Goal: Task Accomplishment & Management: Use online tool/utility

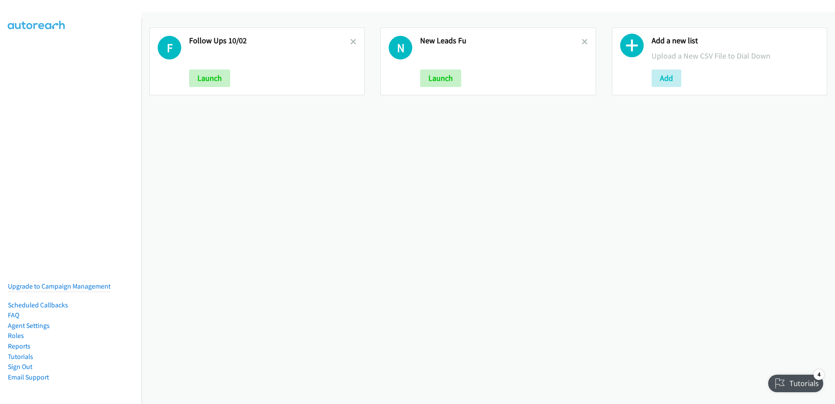
click at [355, 42] on div "F Follow Ups 10/02 Launch" at bounding box center [256, 62] width 215 height 68
drag, startPoint x: 578, startPoint y: 42, endPoint x: 491, endPoint y: 47, distance: 87.0
click at [582, 42] on icon at bounding box center [585, 42] width 6 height 6
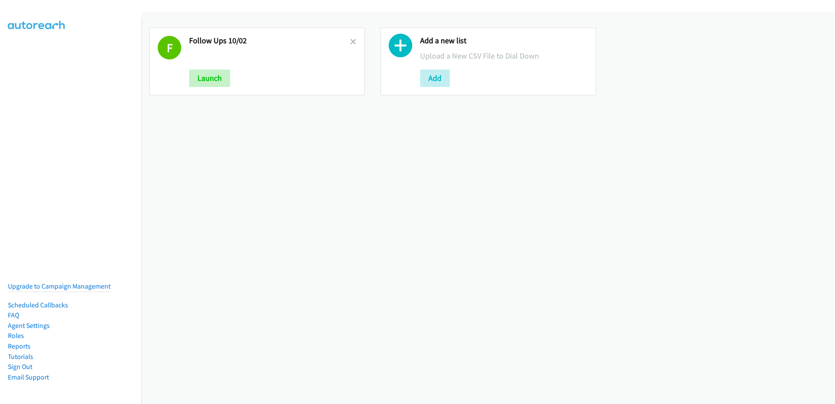
click at [352, 40] on icon at bounding box center [353, 42] width 6 height 6
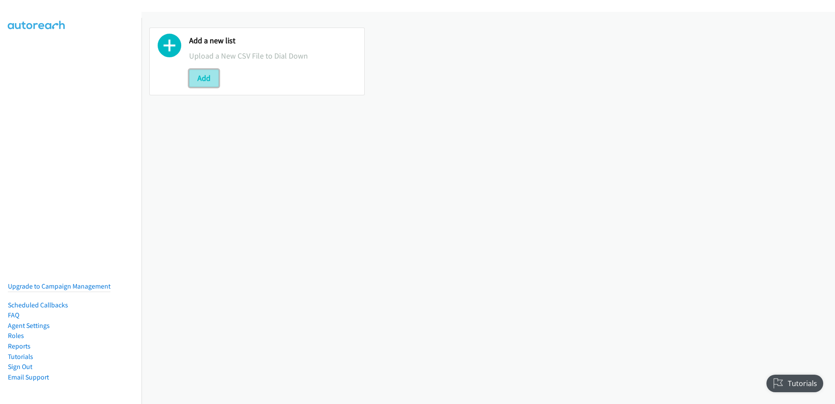
click at [201, 74] on button "Add" at bounding box center [204, 77] width 30 height 17
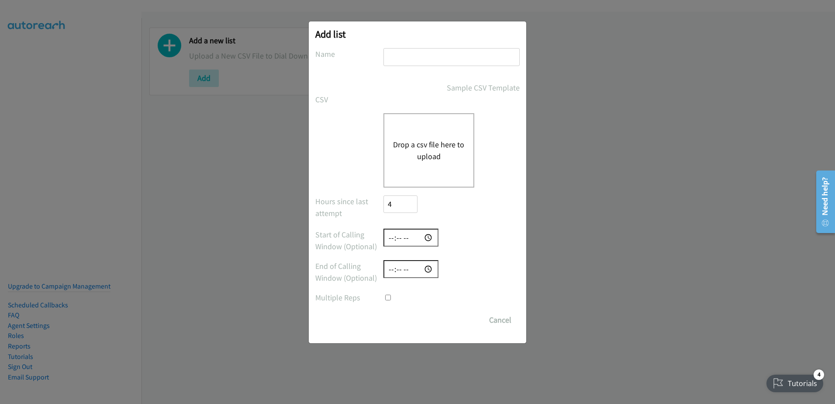
click at [443, 44] on div "Add list No phone fields were returned for that Report or List View Please uplo…" at bounding box center [418, 182] width 218 height 322
click at [450, 60] on input "text" at bounding box center [452, 57] width 136 height 18
type input "new leads 10/06"
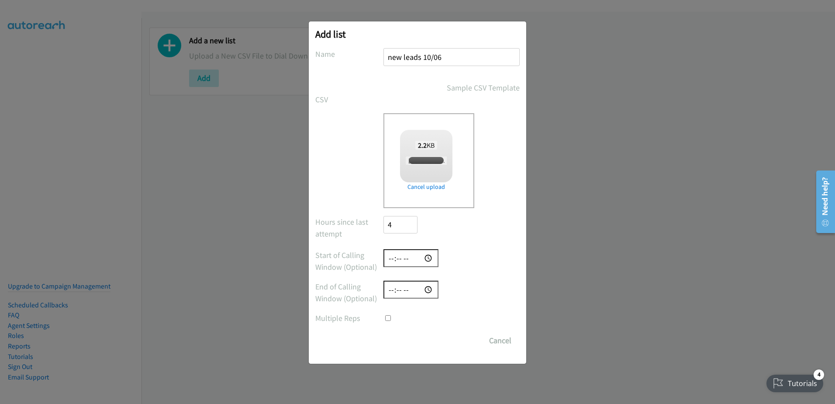
checkbox input "true"
click at [413, 342] on input "Save List" at bounding box center [407, 340] width 46 height 17
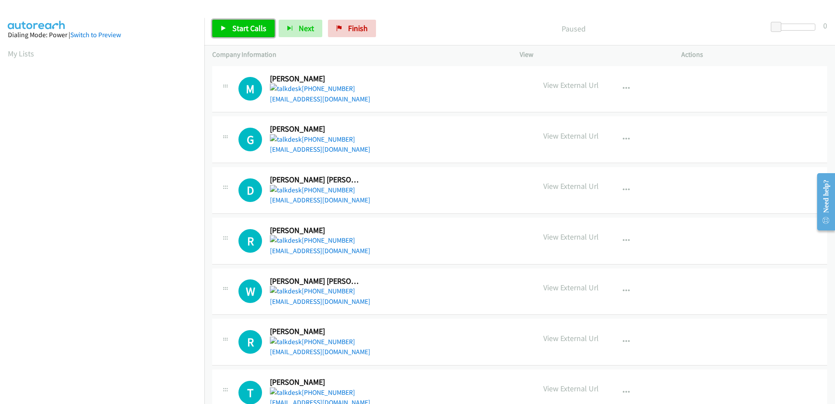
click at [243, 26] on span "Start Calls" at bounding box center [249, 28] width 34 height 10
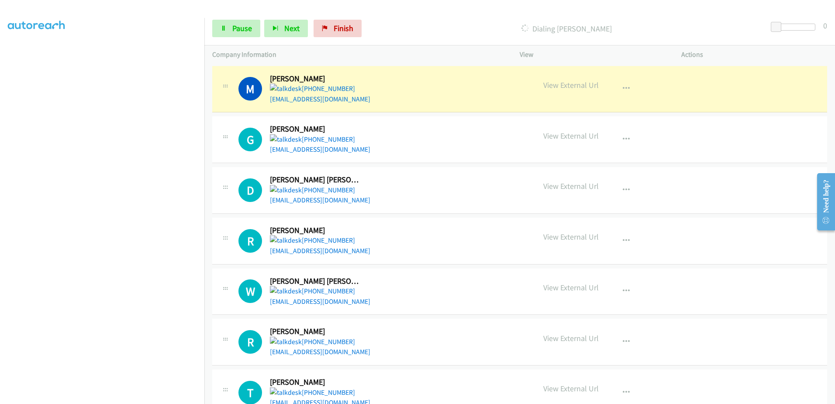
scroll to position [86, 0]
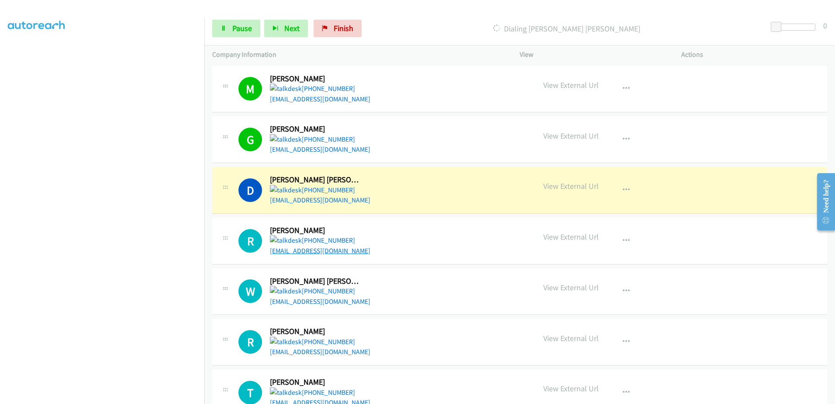
drag, startPoint x: 305, startPoint y: 256, endPoint x: 298, endPoint y: 251, distance: 8.4
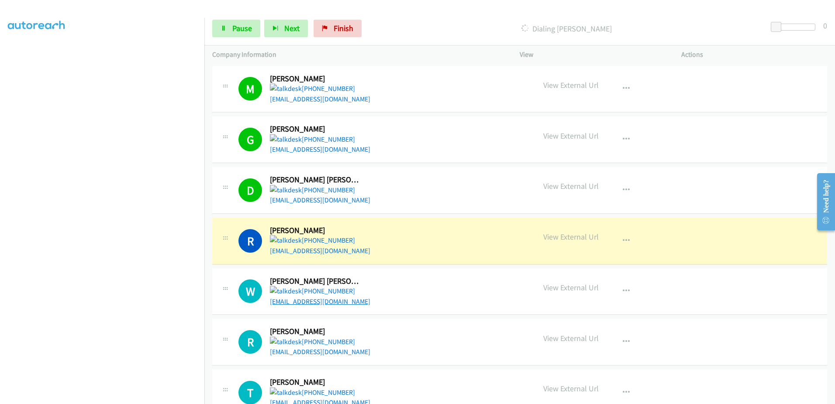
drag, startPoint x: 338, startPoint y: 305, endPoint x: 305, endPoint y: 303, distance: 32.8
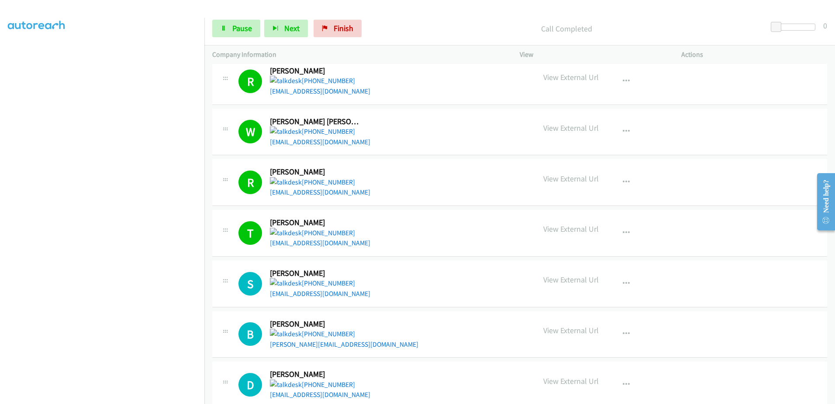
scroll to position [175, 0]
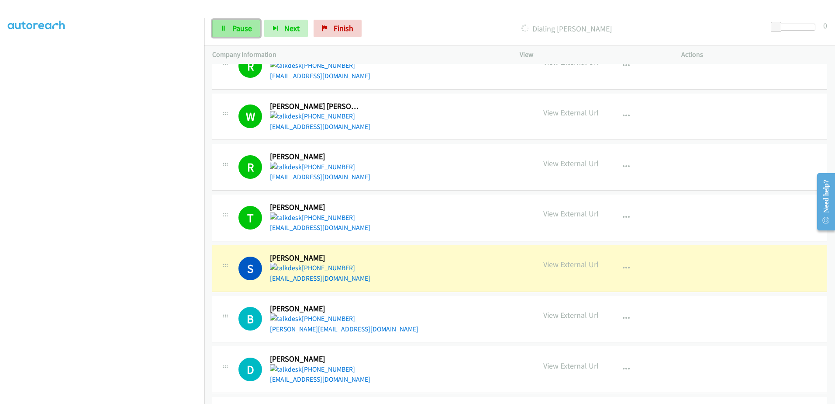
click at [239, 31] on span "Pause" at bounding box center [242, 28] width 20 height 10
click at [266, 33] on link "Start Calls" at bounding box center [243, 28] width 62 height 17
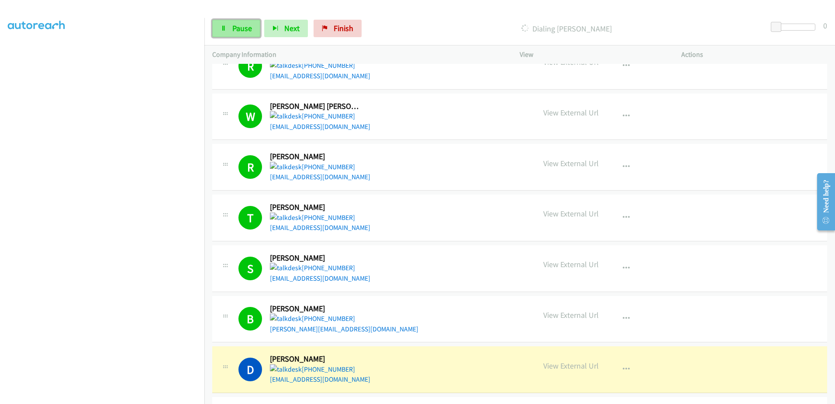
click at [241, 24] on span "Pause" at bounding box center [242, 28] width 20 height 10
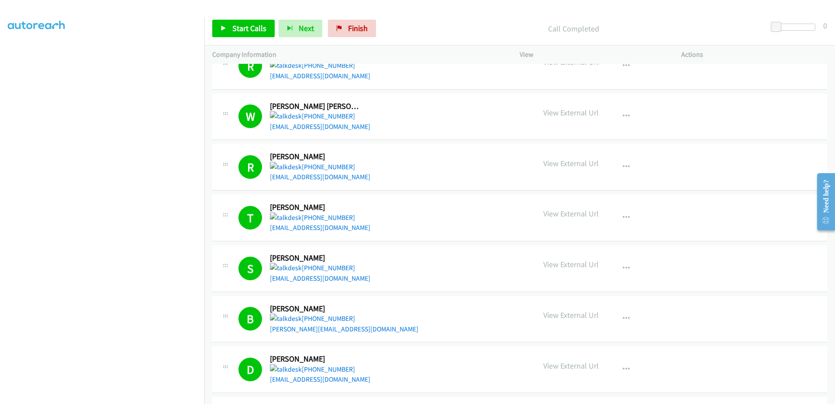
click at [441, 28] on p "Call Completed" at bounding box center [574, 29] width 372 height 12
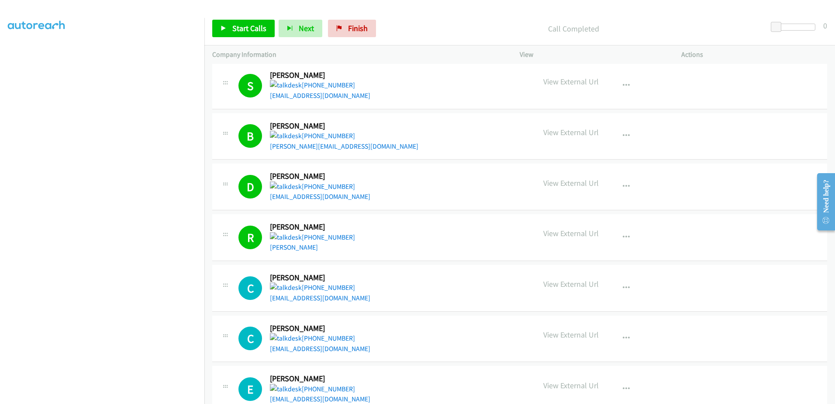
scroll to position [437, 0]
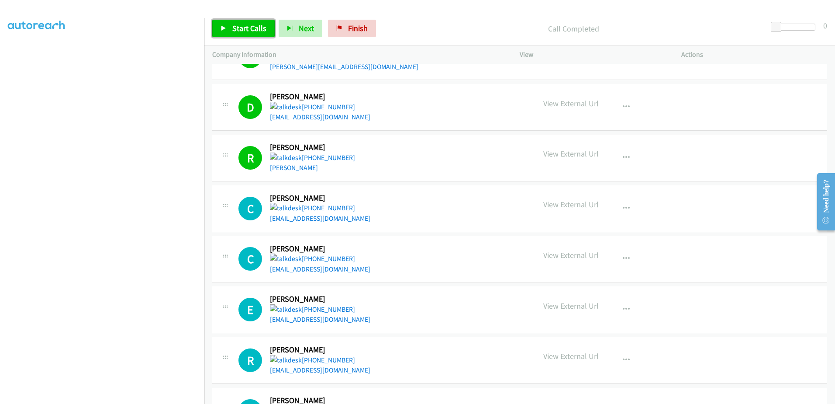
click at [235, 25] on span "Start Calls" at bounding box center [249, 28] width 34 height 10
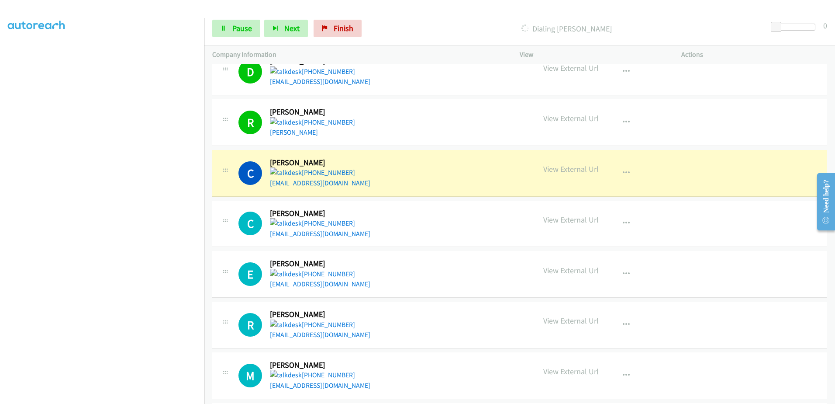
scroll to position [568, 0]
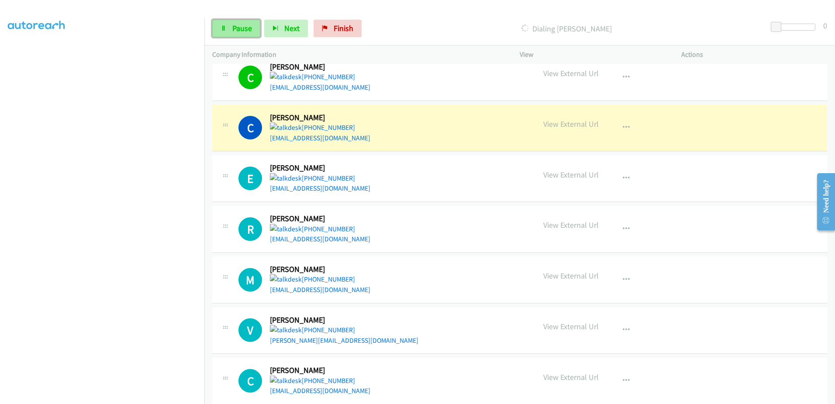
click at [237, 30] on span "Pause" at bounding box center [242, 28] width 20 height 10
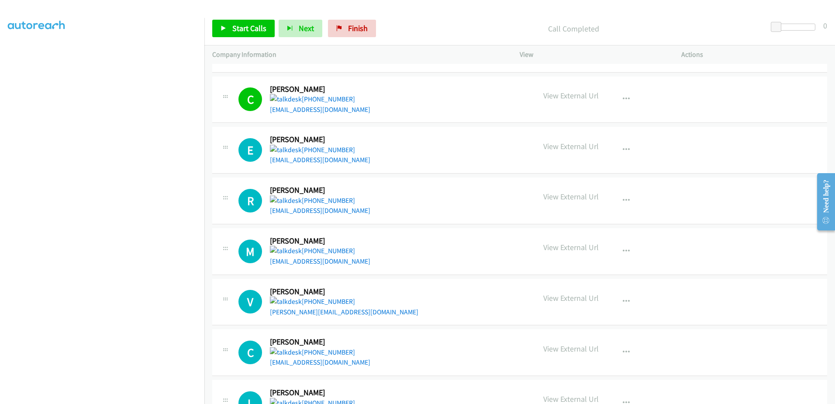
scroll to position [612, 0]
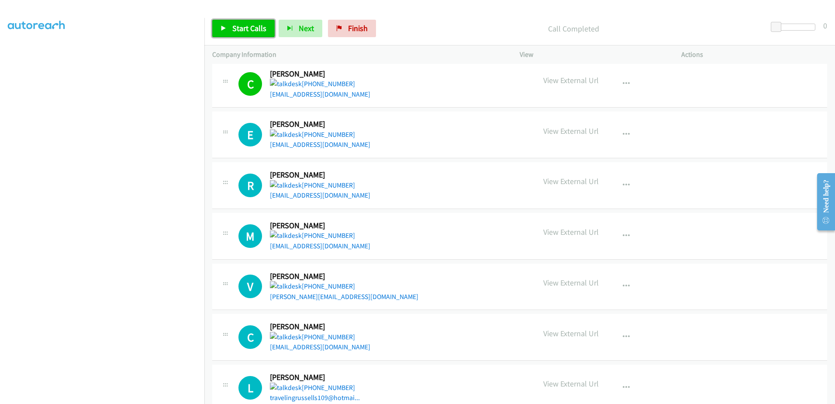
click at [235, 28] on span "Start Calls" at bounding box center [249, 28] width 34 height 10
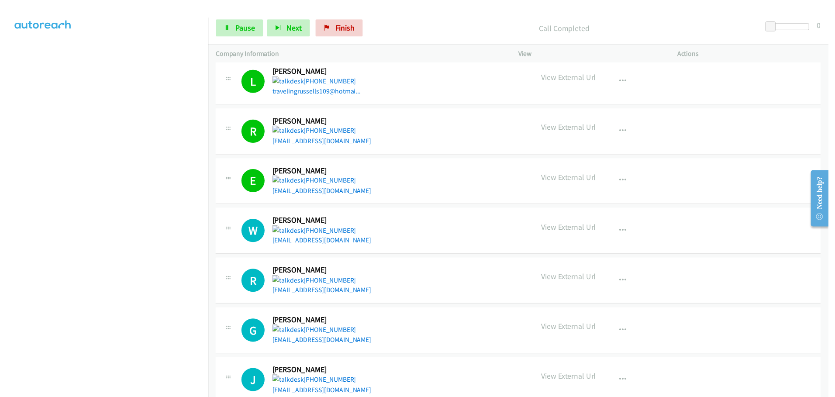
scroll to position [934, 0]
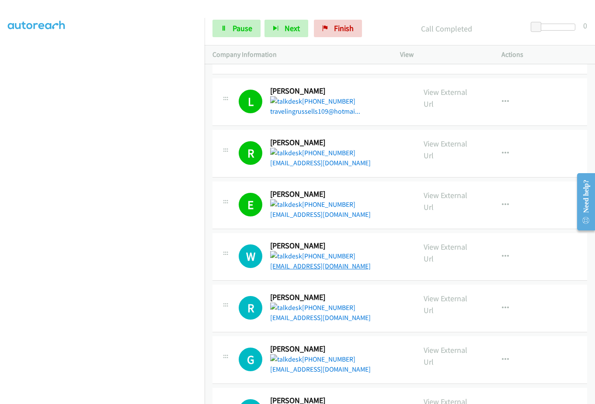
drag, startPoint x: 291, startPoint y: 242, endPoint x: 306, endPoint y: 249, distance: 16.8
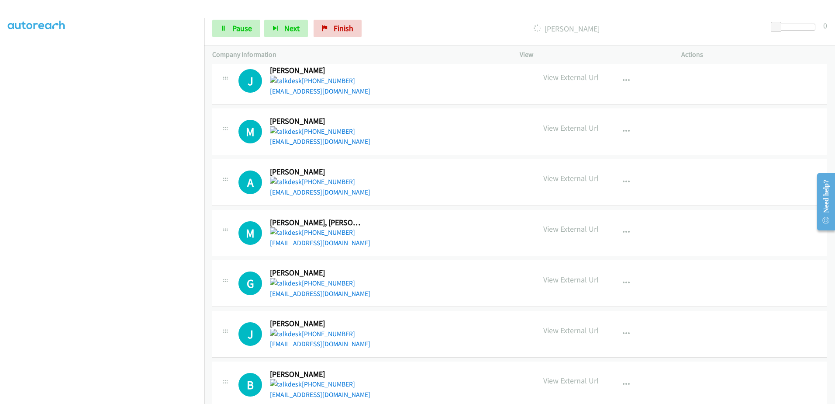
scroll to position [1222, 0]
drag, startPoint x: 312, startPoint y: 95, endPoint x: 311, endPoint y: 89, distance: 6.7
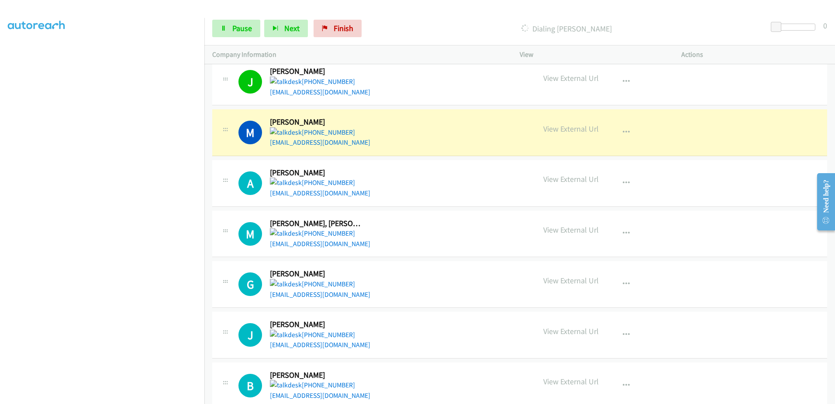
scroll to position [1223, 0]
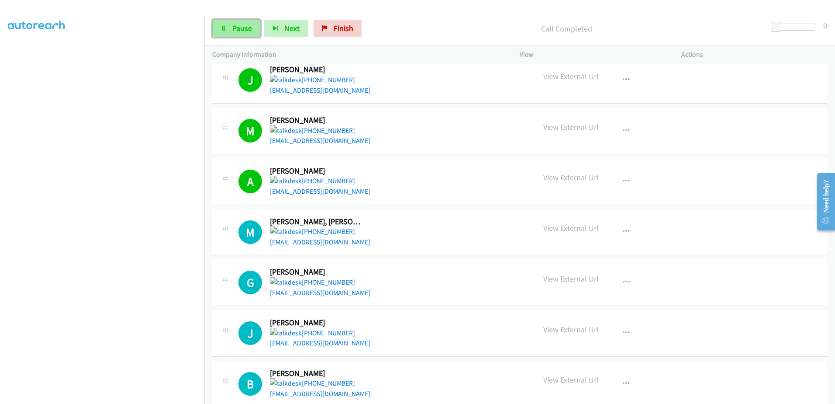
click at [226, 26] on icon at bounding box center [224, 29] width 6 height 6
click at [245, 38] on div "Start Calls Pause Next Finish Call Completed 0" at bounding box center [519, 29] width 631 height 34
click at [249, 32] on span "Start Calls" at bounding box center [249, 28] width 34 height 10
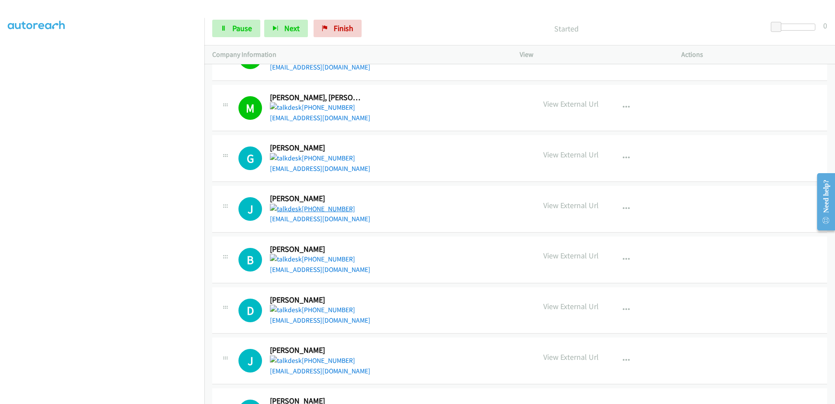
scroll to position [1398, 0]
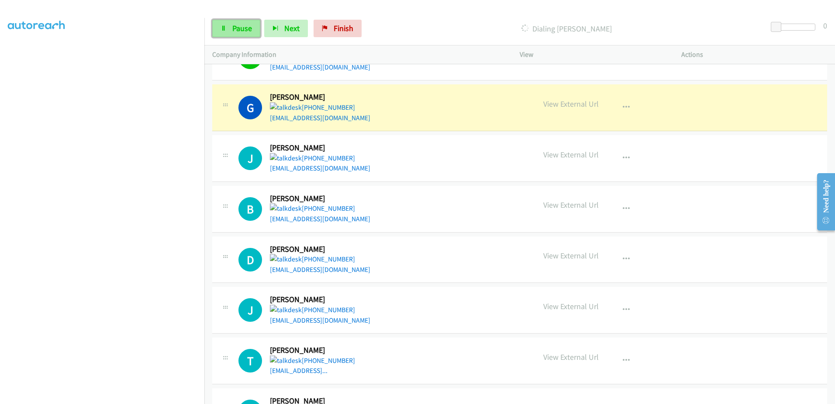
click at [240, 26] on span "Pause" at bounding box center [242, 28] width 20 height 10
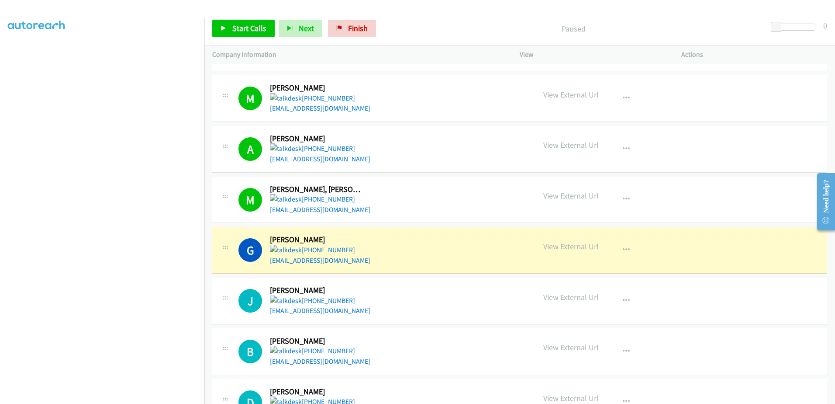
scroll to position [1310, 0]
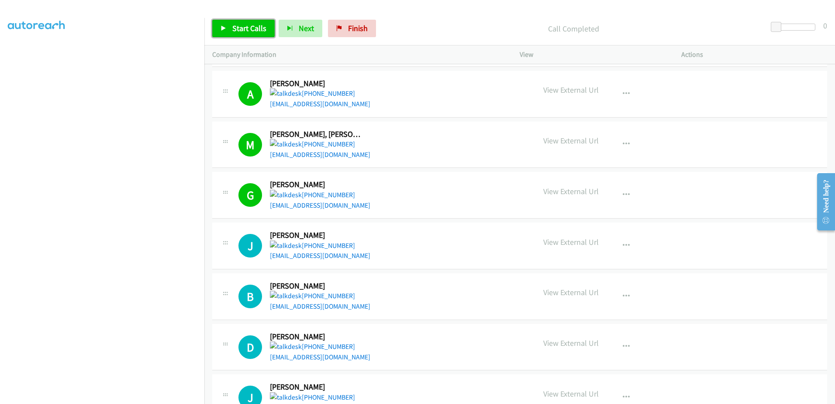
click at [249, 22] on link "Start Calls" at bounding box center [243, 28] width 62 height 17
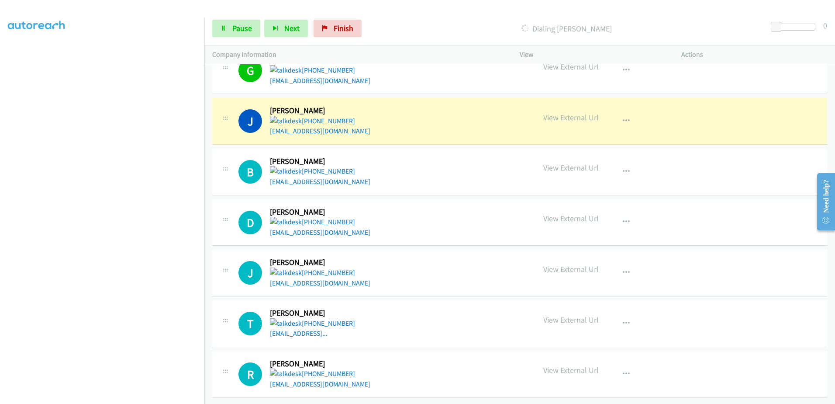
scroll to position [1441, 0]
click at [457, 38] on div "Start Calls Pause Next Finish Dialing Jason Millette 0" at bounding box center [519, 29] width 631 height 34
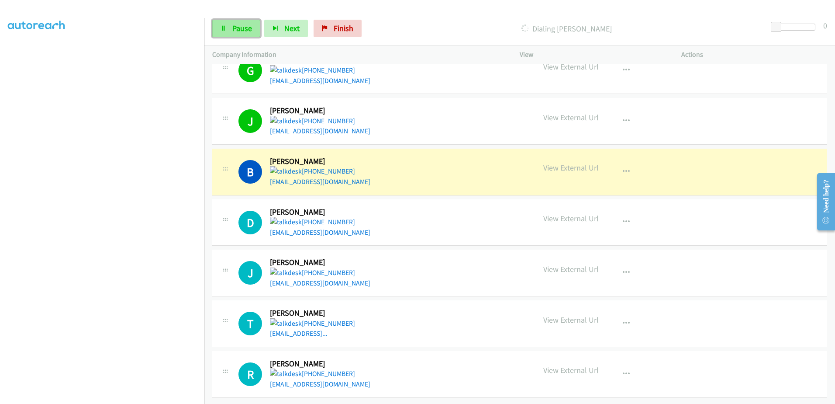
click at [246, 28] on span "Pause" at bounding box center [242, 28] width 20 height 10
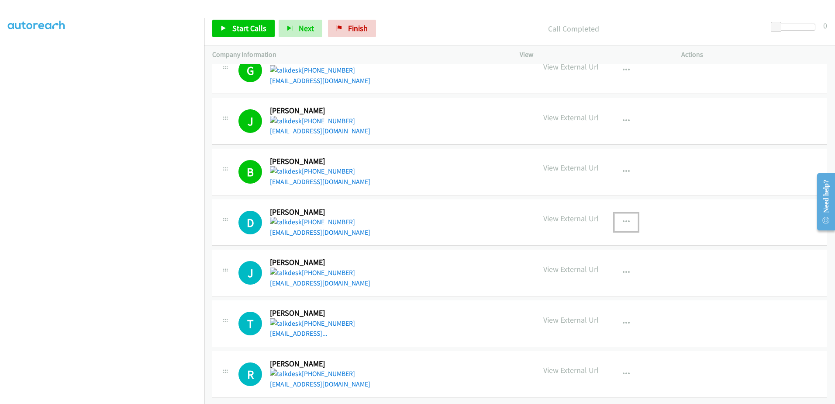
click at [630, 216] on button "button" at bounding box center [627, 221] width 24 height 17
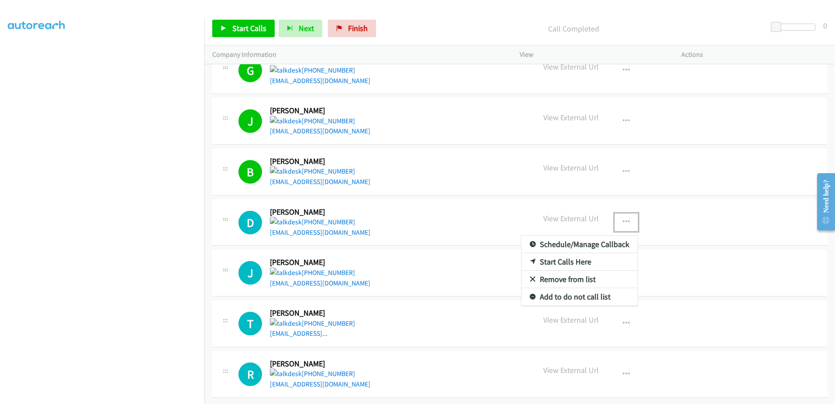
click at [543, 276] on link "Remove from list" at bounding box center [580, 278] width 116 height 17
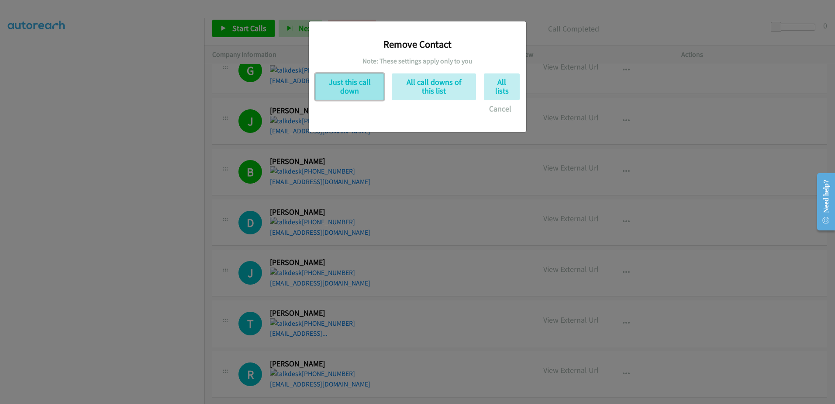
click at [338, 86] on button "Just this call down" at bounding box center [349, 86] width 69 height 27
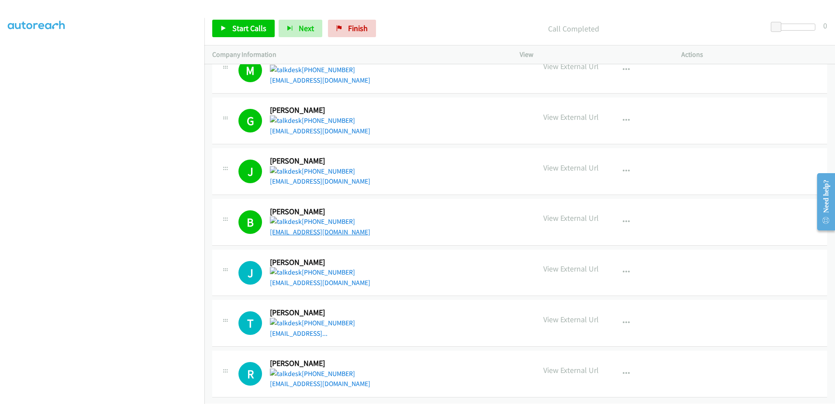
scroll to position [1391, 0]
click at [247, 28] on span "Start Calls" at bounding box center [249, 28] width 34 height 10
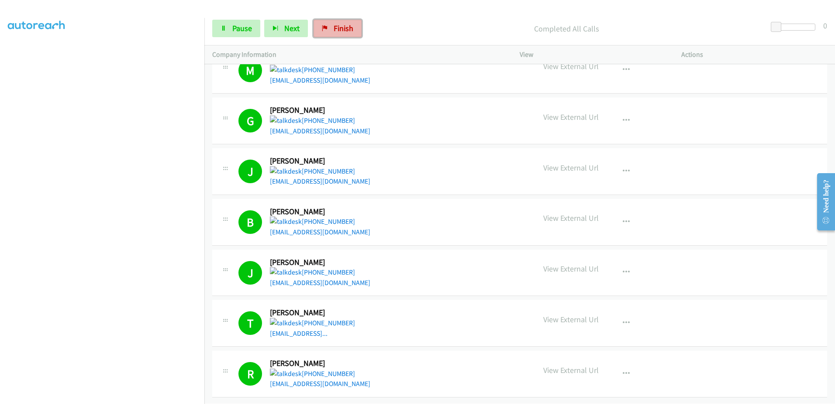
click at [330, 22] on link "Finish" at bounding box center [338, 28] width 48 height 17
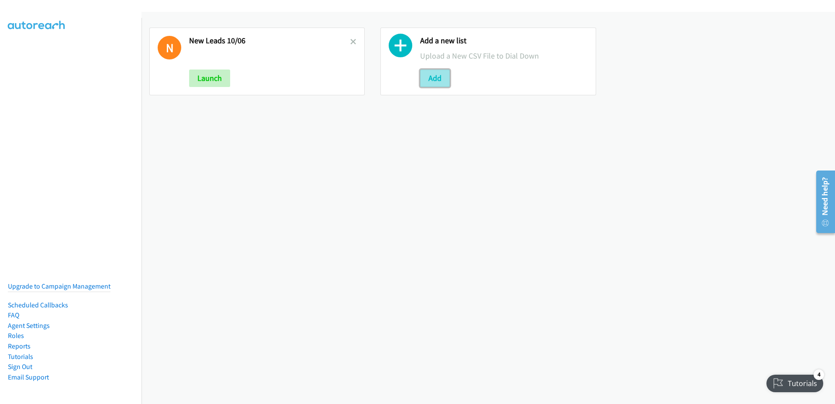
click at [442, 75] on button "Add" at bounding box center [435, 77] width 30 height 17
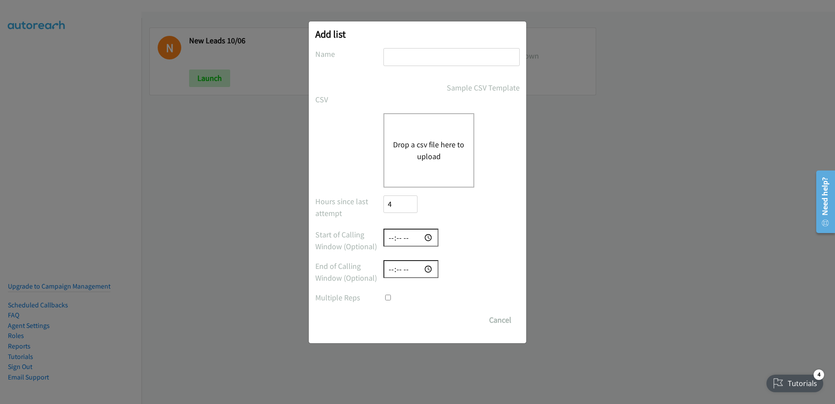
click at [420, 56] on input "text" at bounding box center [452, 57] width 136 height 18
type input "new"
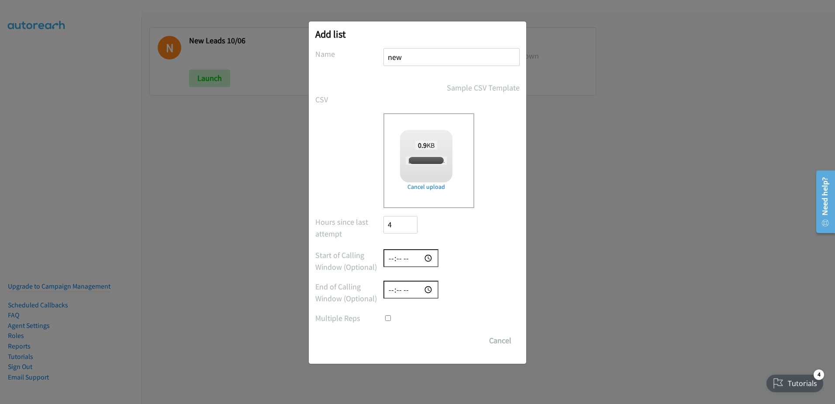
checkbox input "true"
click at [409, 342] on input "Save List" at bounding box center [407, 340] width 46 height 17
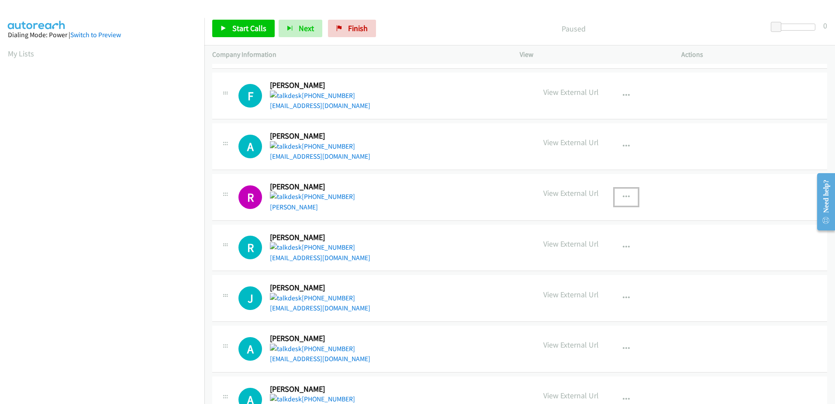
click at [626, 194] on button "button" at bounding box center [627, 196] width 24 height 17
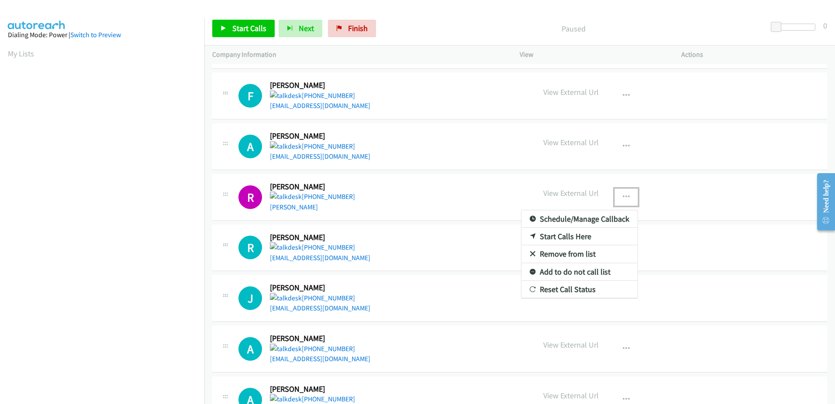
click at [550, 255] on link "Remove from list" at bounding box center [580, 253] width 116 height 17
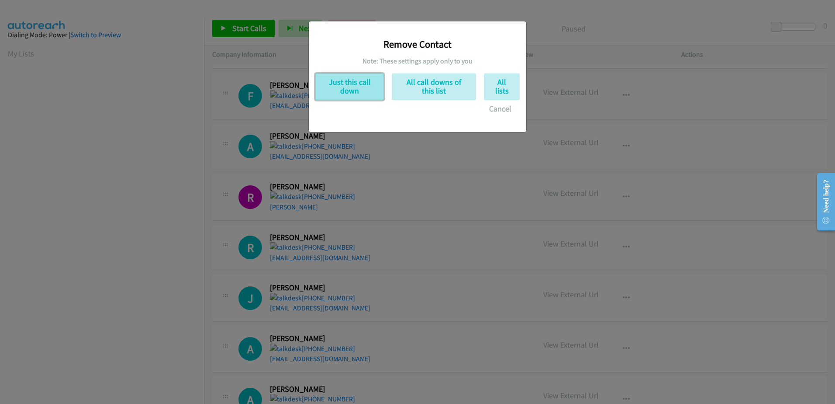
click at [335, 84] on button "Just this call down" at bounding box center [349, 86] width 69 height 27
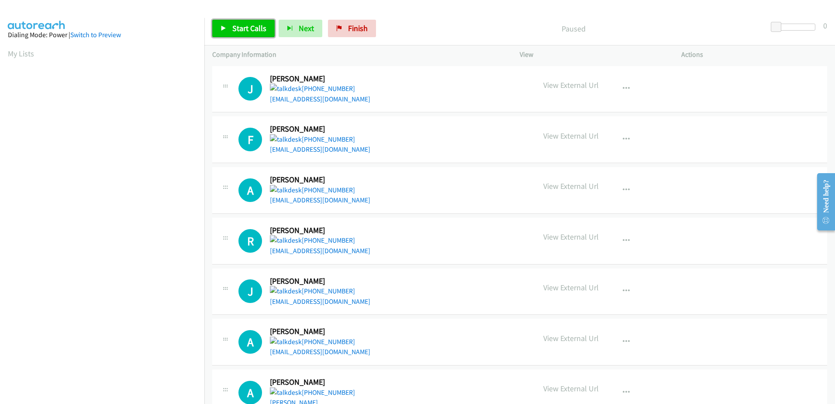
click at [246, 22] on link "Start Calls" at bounding box center [243, 28] width 62 height 17
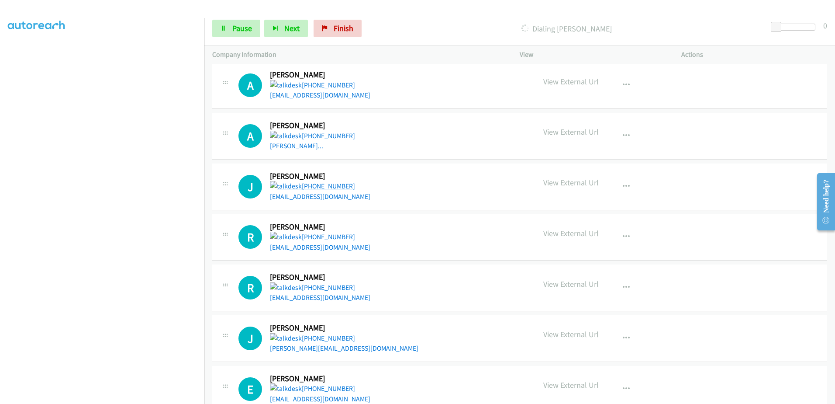
scroll to position [262, 0]
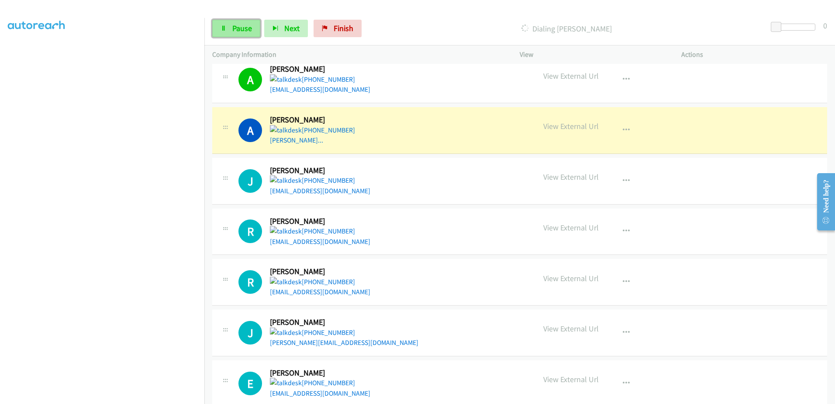
click at [218, 28] on link "Pause" at bounding box center [236, 28] width 48 height 17
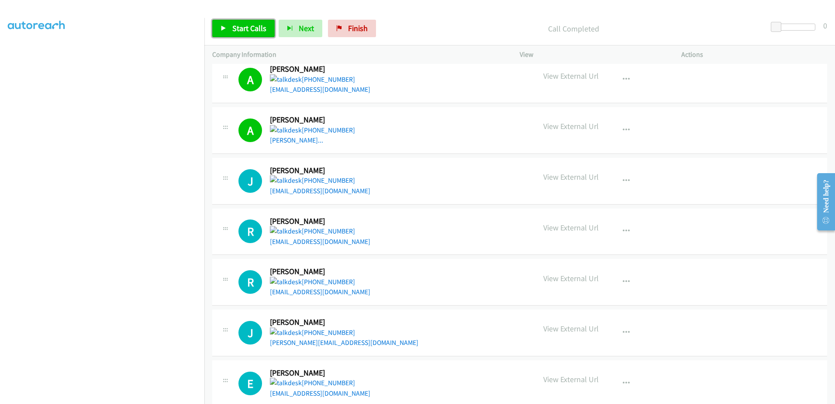
click at [246, 31] on span "Start Calls" at bounding box center [249, 28] width 34 height 10
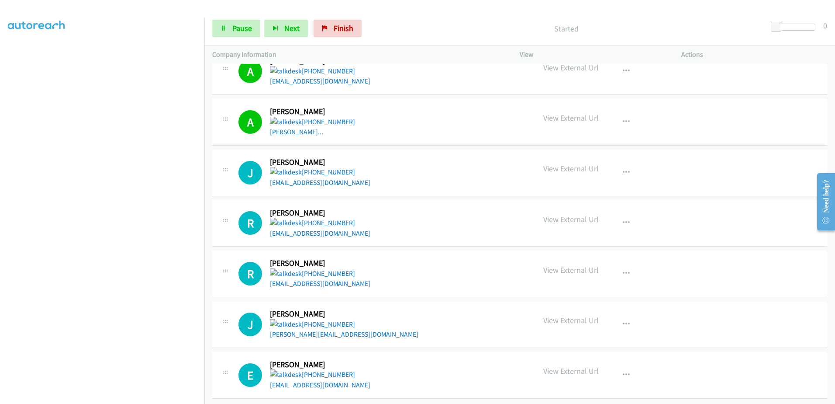
scroll to position [278, 0]
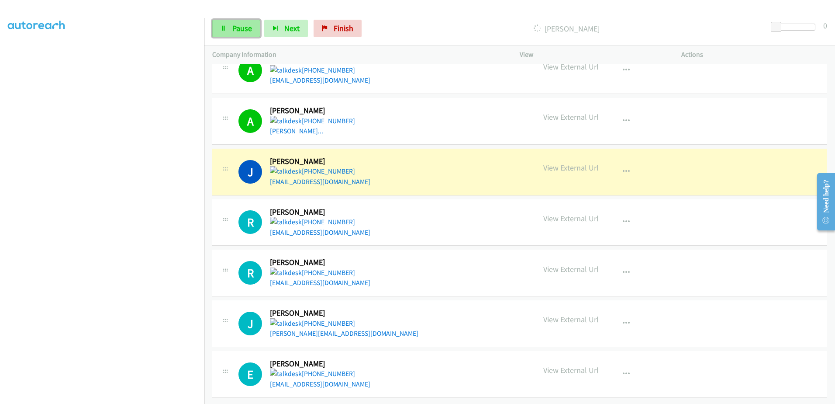
click at [239, 27] on span "Pause" at bounding box center [242, 28] width 20 height 10
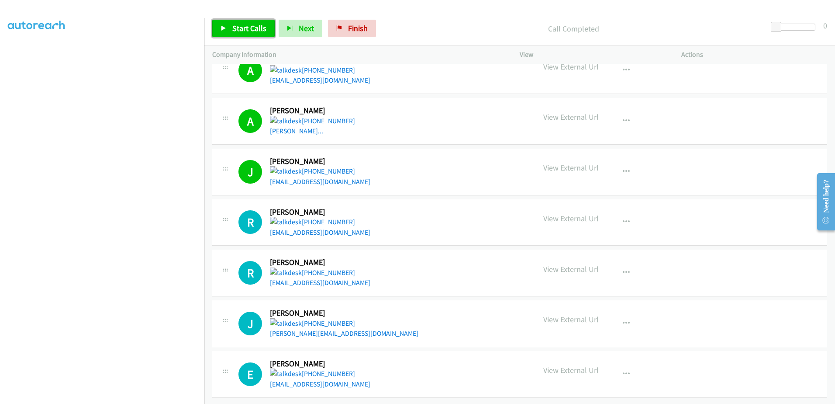
click at [265, 26] on span "Start Calls" at bounding box center [249, 28] width 34 height 10
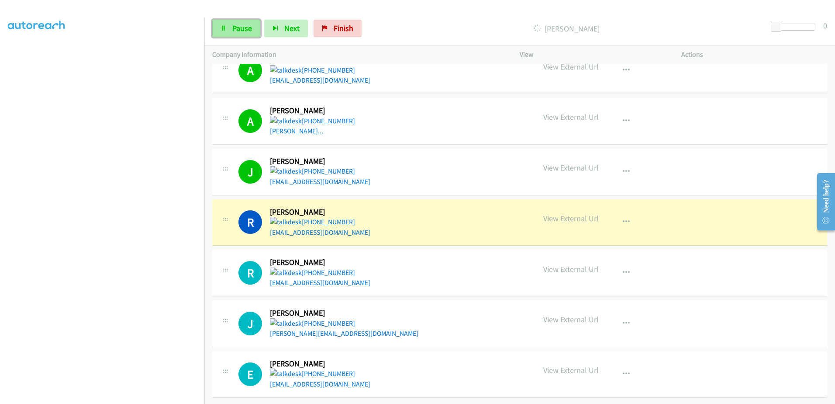
click at [237, 32] on span "Pause" at bounding box center [242, 28] width 20 height 10
